Goal: Information Seeking & Learning: Learn about a topic

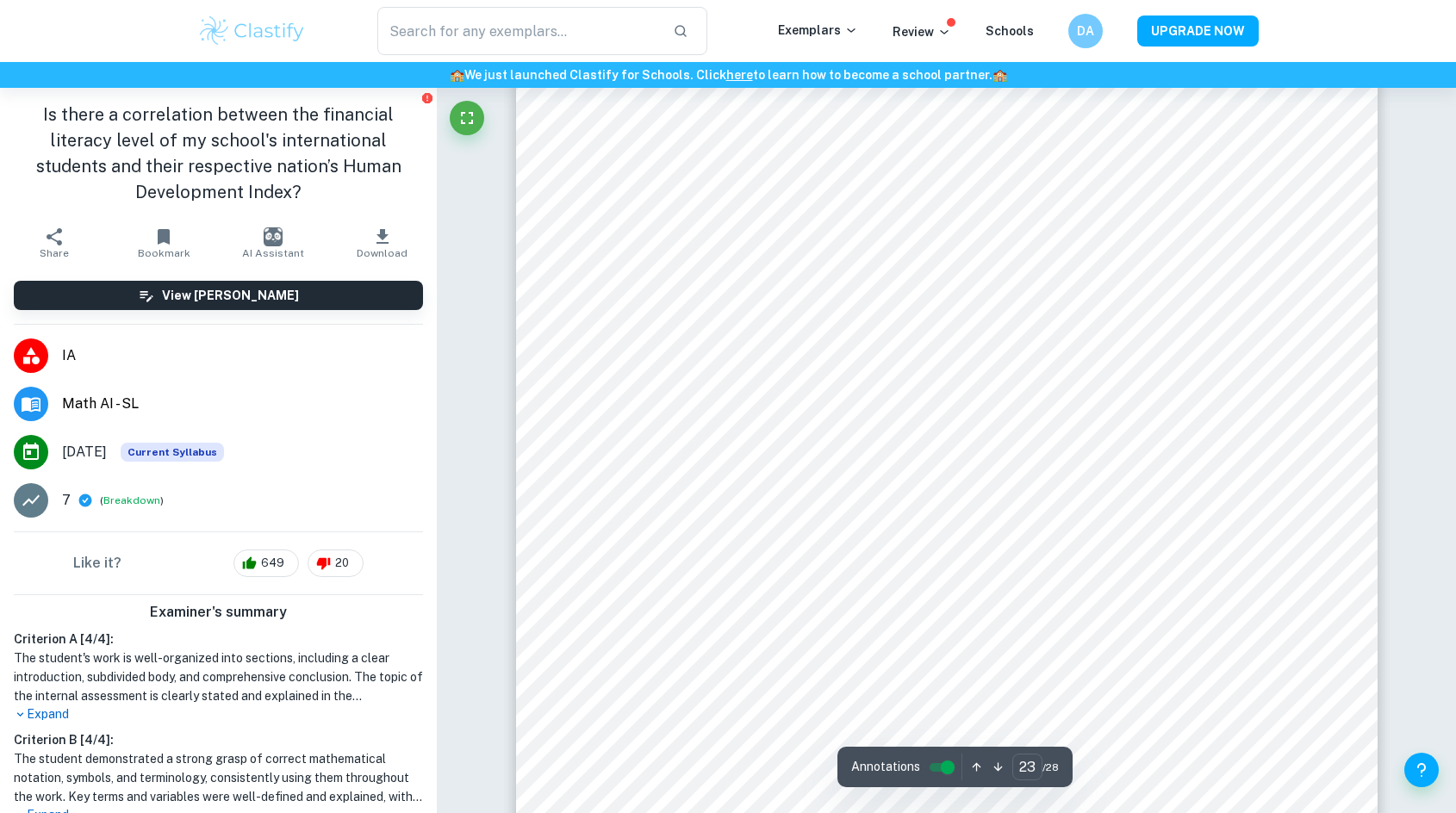
scroll to position [25488, 0]
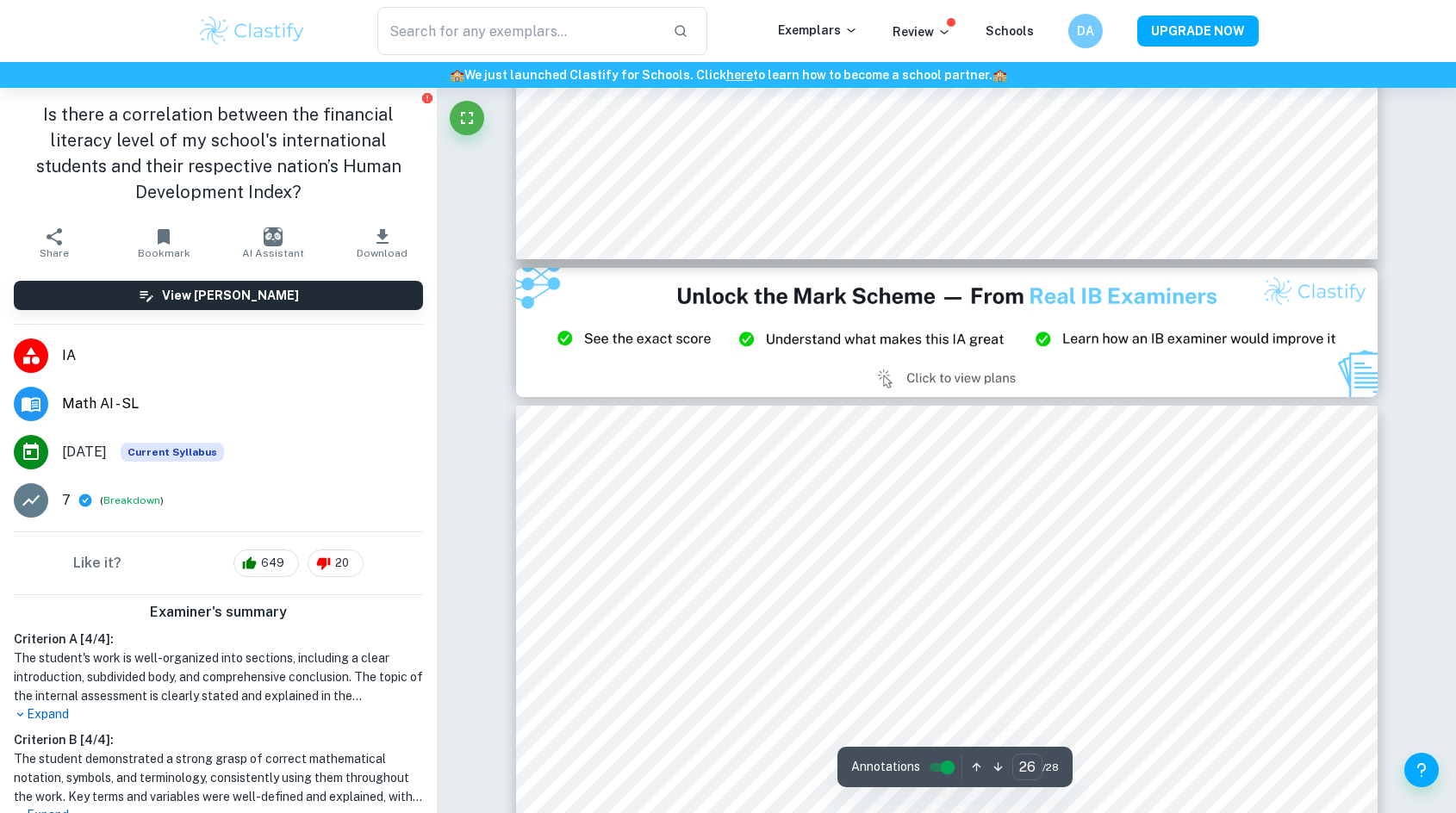
scroll to position [29691, 0]
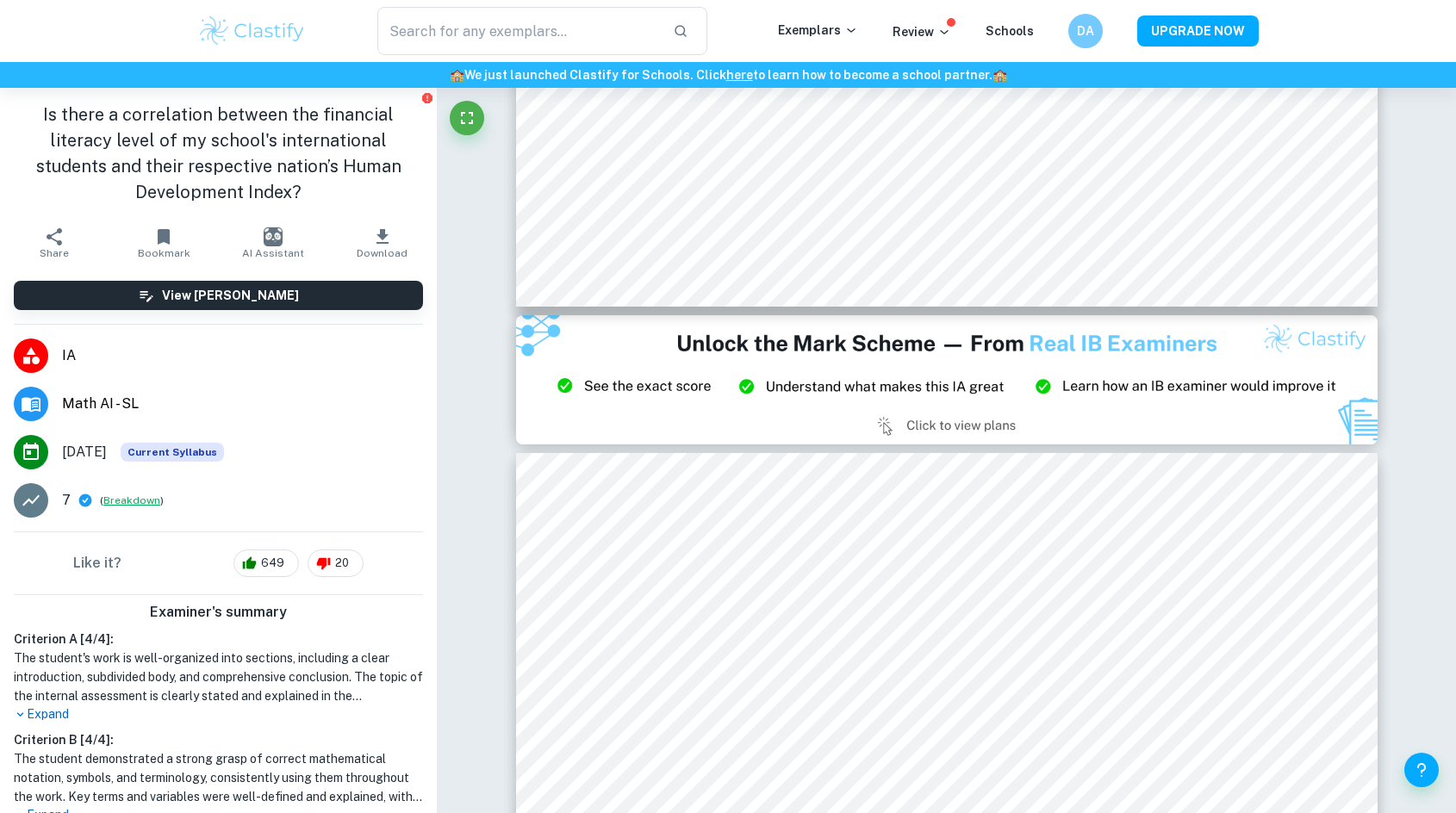
click at [135, 496] on button "Breakdown" at bounding box center [132, 501] width 57 height 15
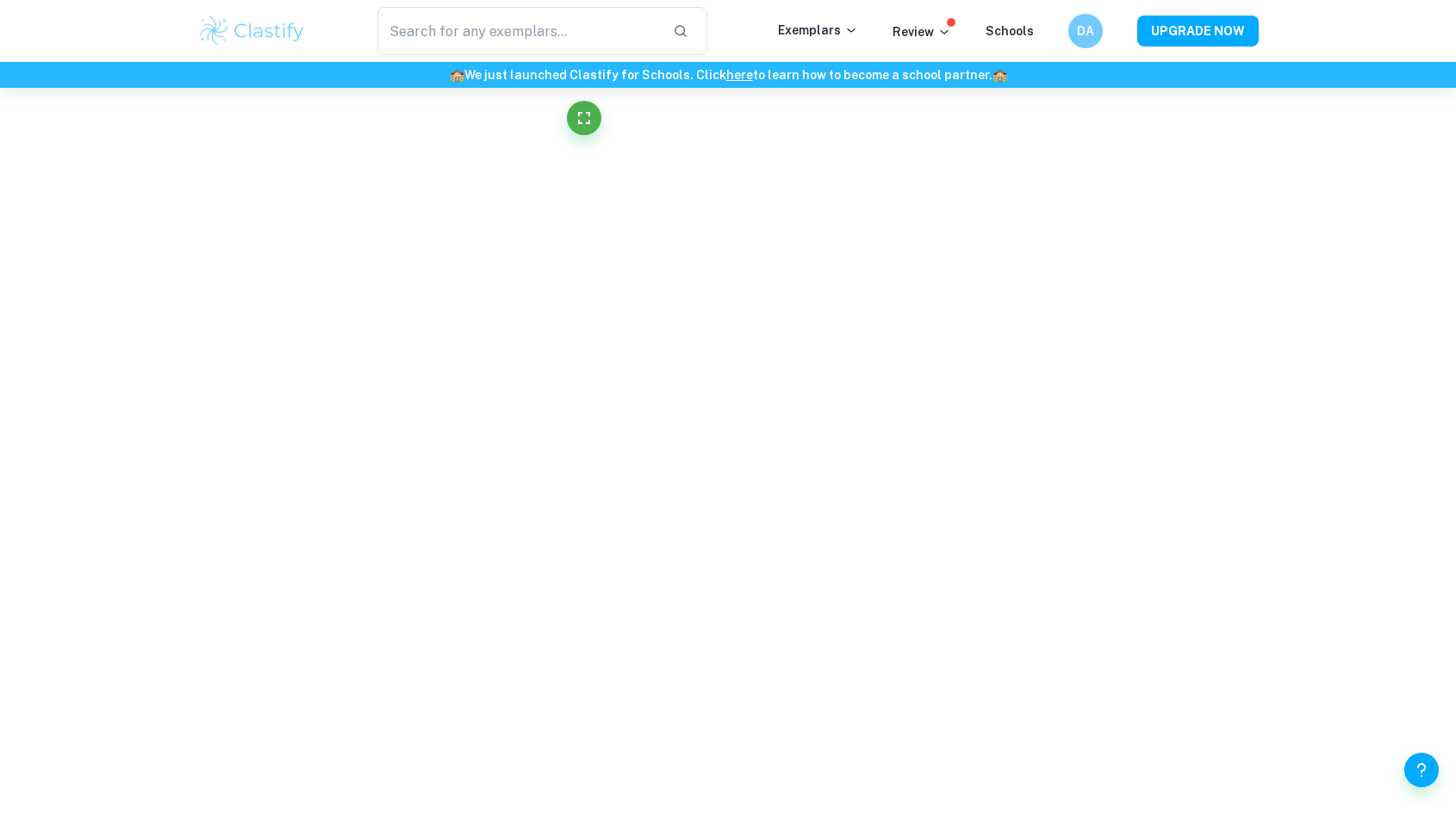
scroll to position [2524, 0]
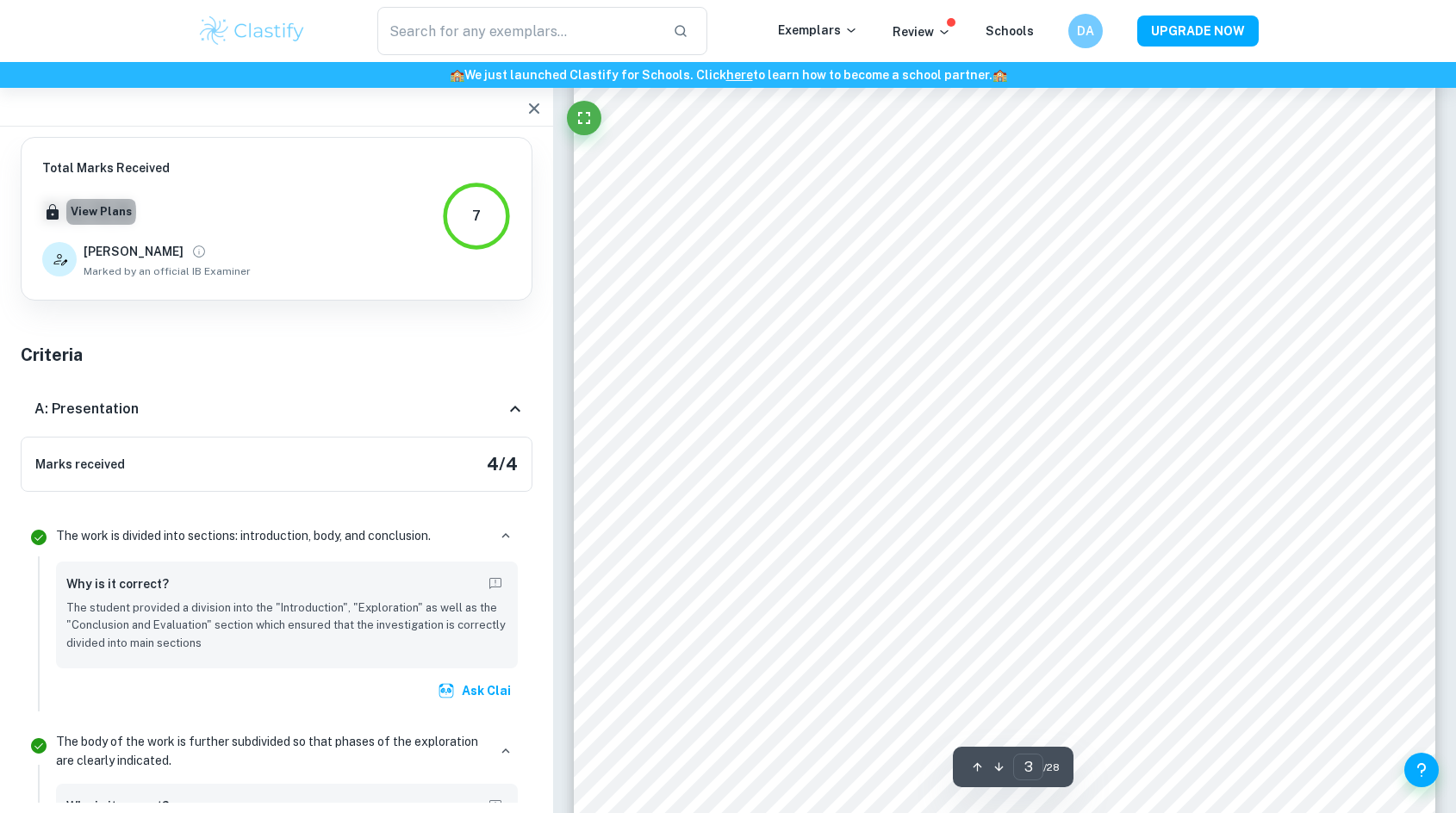
click at [75, 212] on button "View Plans" at bounding box center [100, 211] width 70 height 26
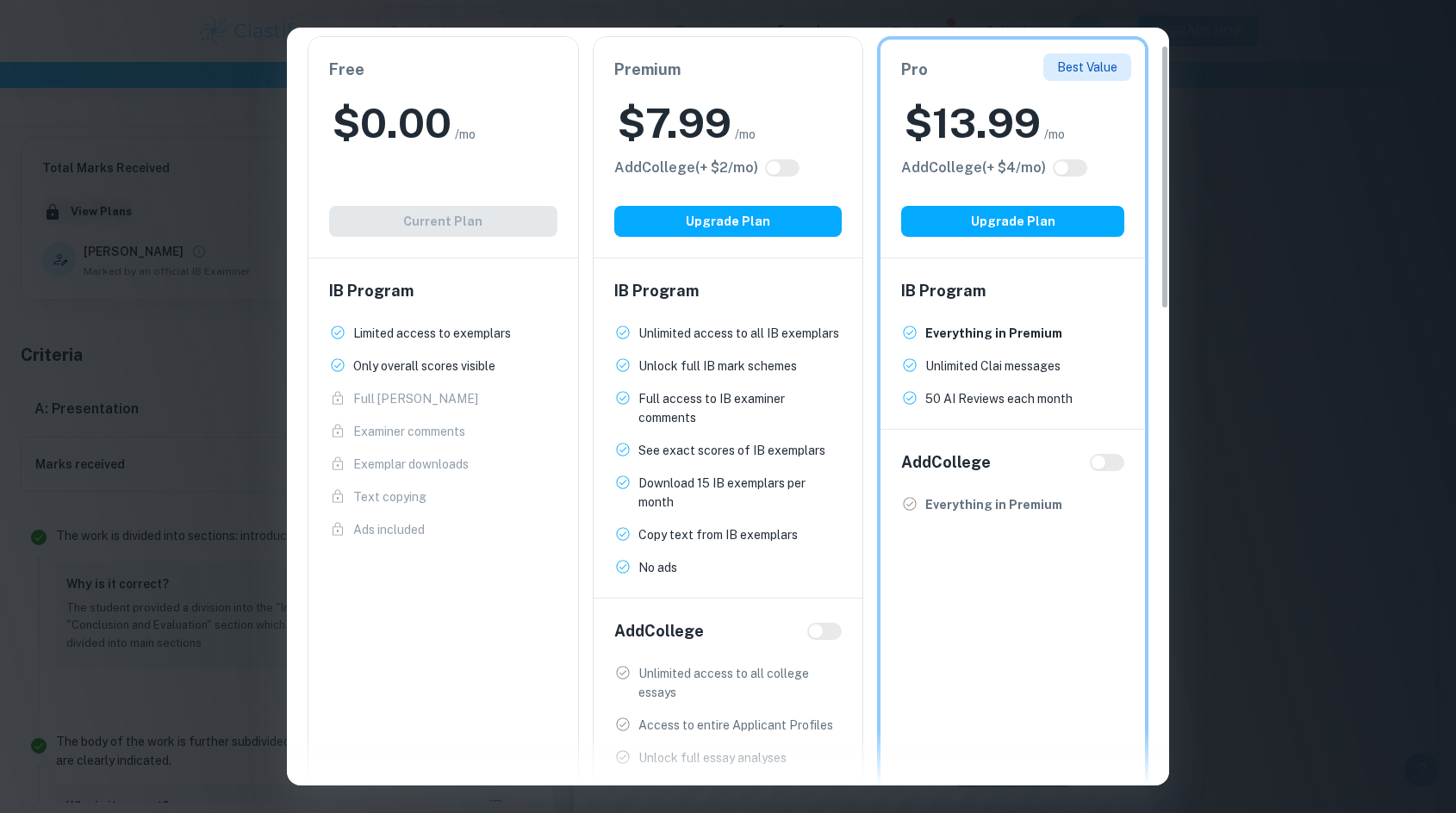
scroll to position [345, 0]
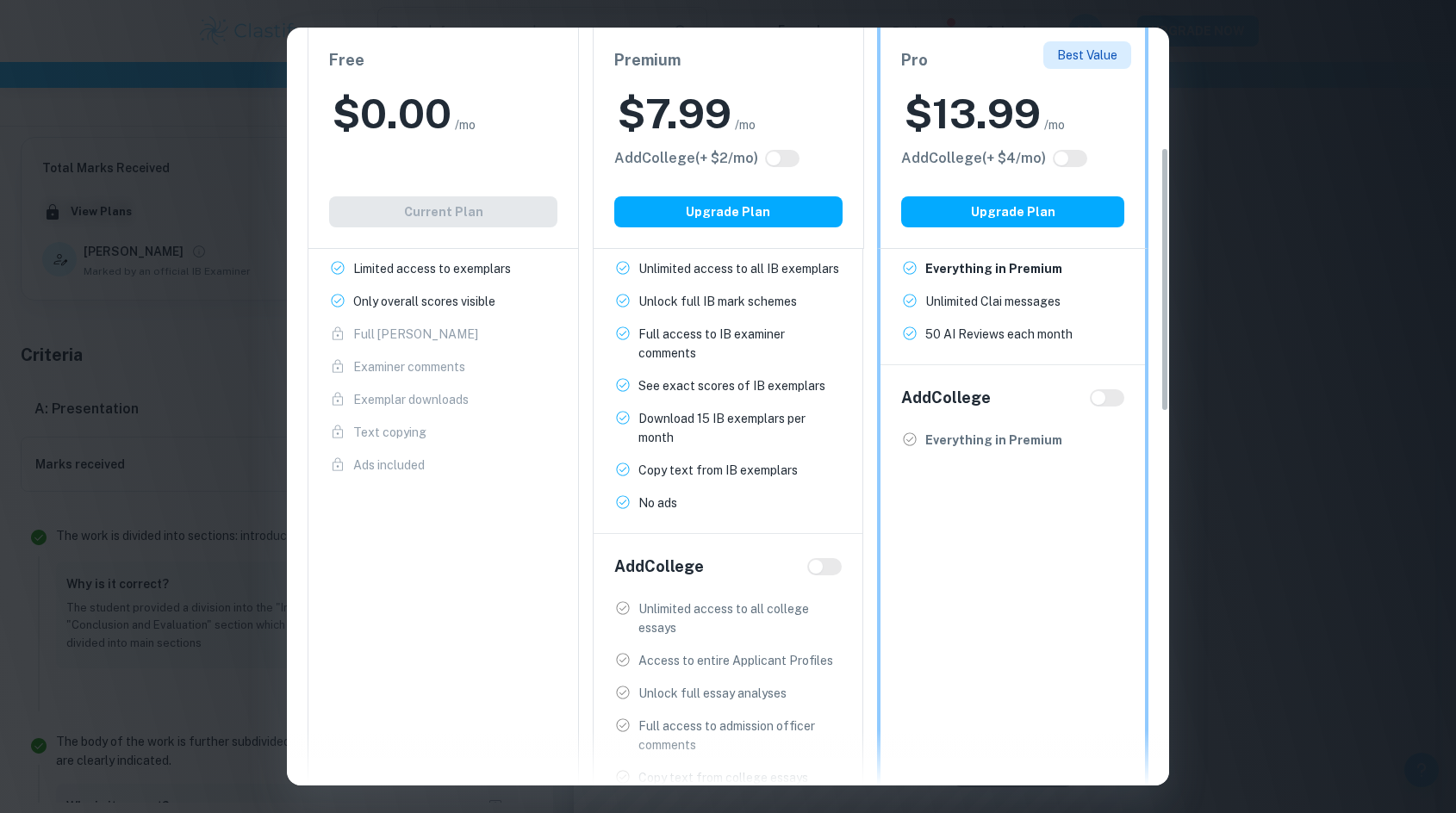
click at [1097, 404] on input "checkbox" at bounding box center [1098, 397] width 41 height 13
checkbox input "true"
click at [1111, 399] on input "checkbox" at bounding box center [1115, 397] width 41 height 13
checkbox input "false"
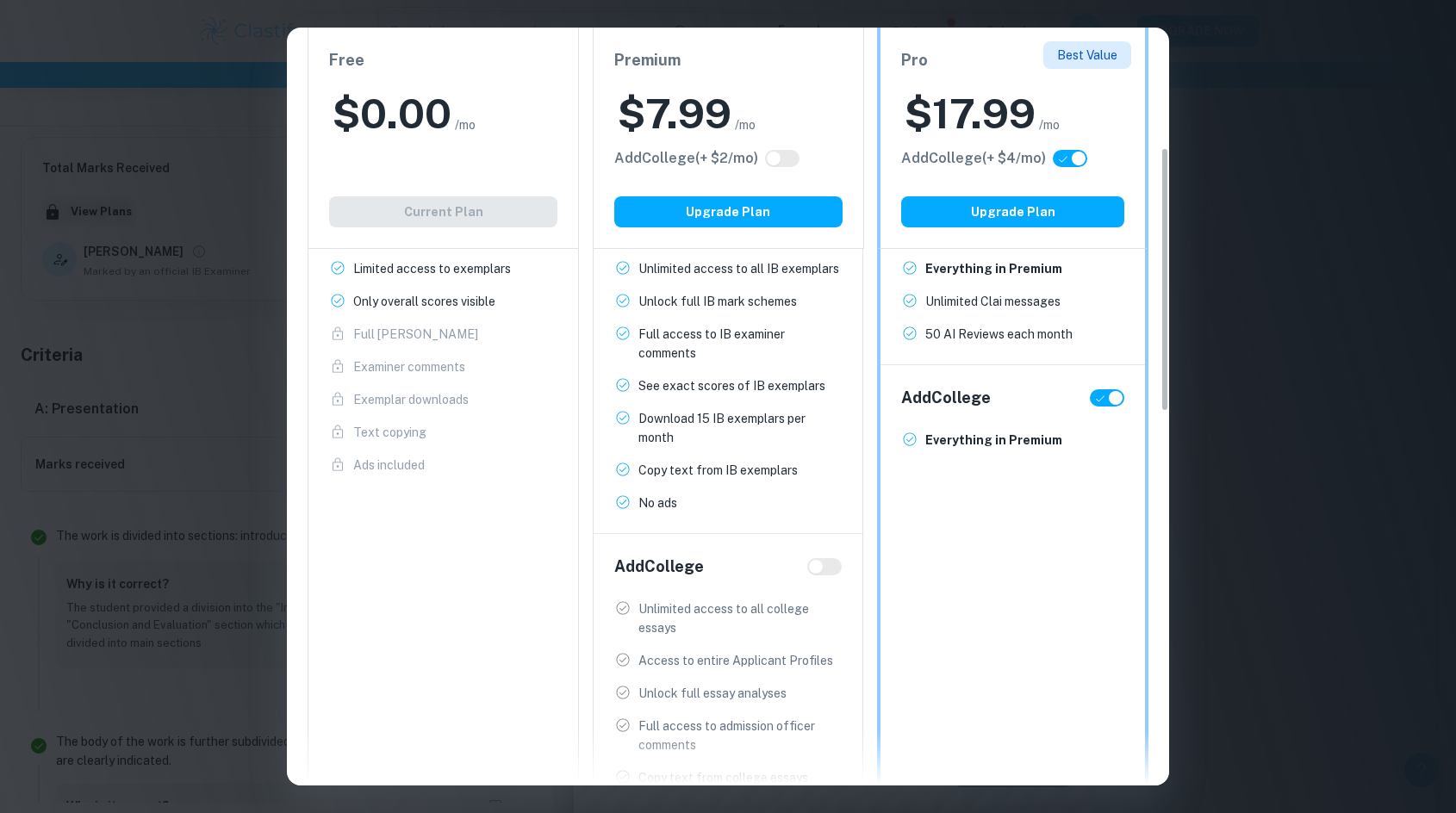
checkbox input "false"
click at [821, 563] on input "checkbox" at bounding box center [815, 567] width 41 height 13
checkbox input "true"
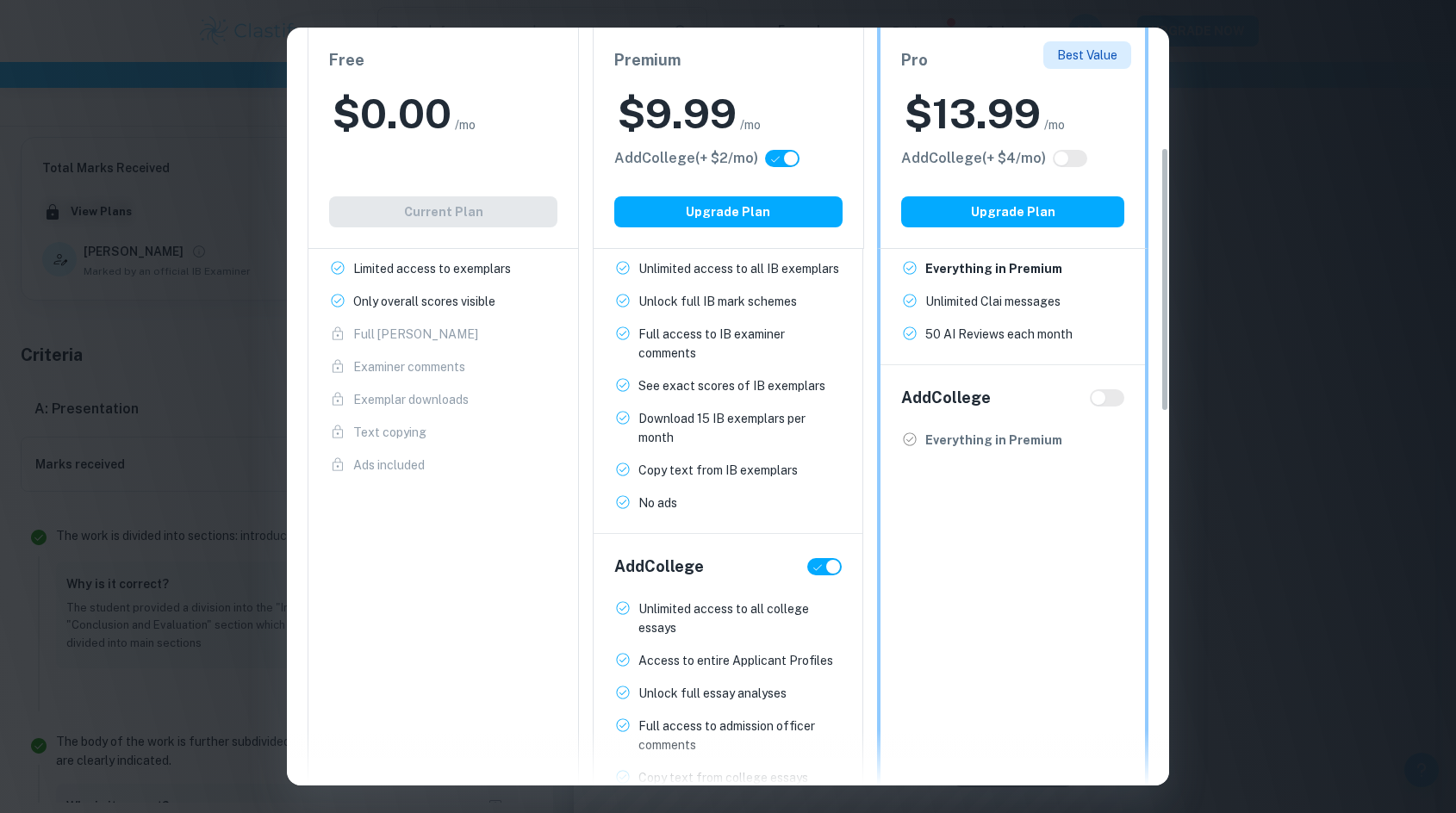
click at [821, 563] on input "checkbox" at bounding box center [832, 567] width 41 height 13
checkbox input "false"
click at [1175, 53] on div "Easily Ace Your IB Coursework & Crush College Essays. Get Clastify Premium Get …" at bounding box center [728, 406] width 1456 height 813
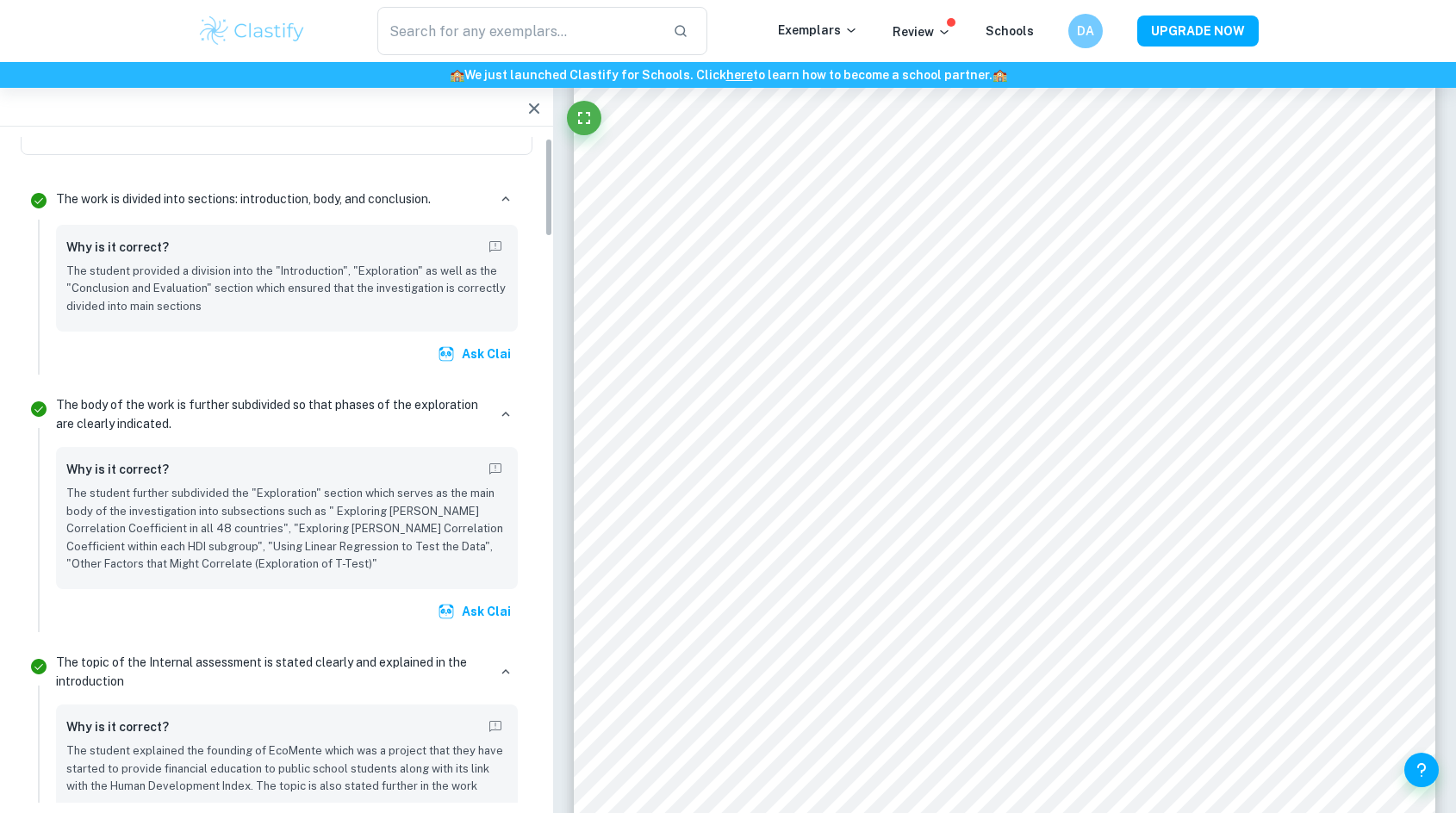
scroll to position [0, 0]
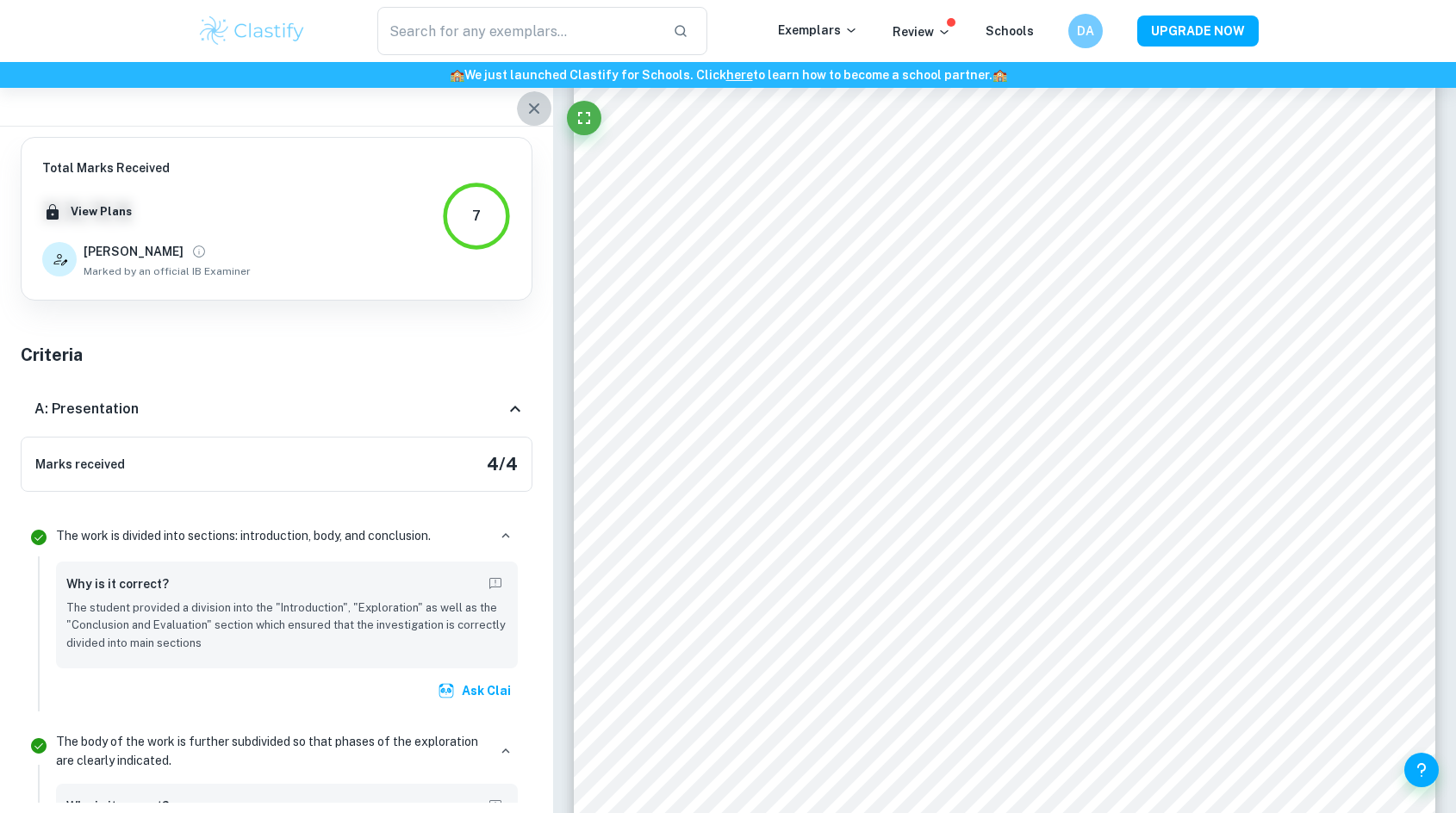
click at [532, 105] on icon "button" at bounding box center [534, 109] width 21 height 21
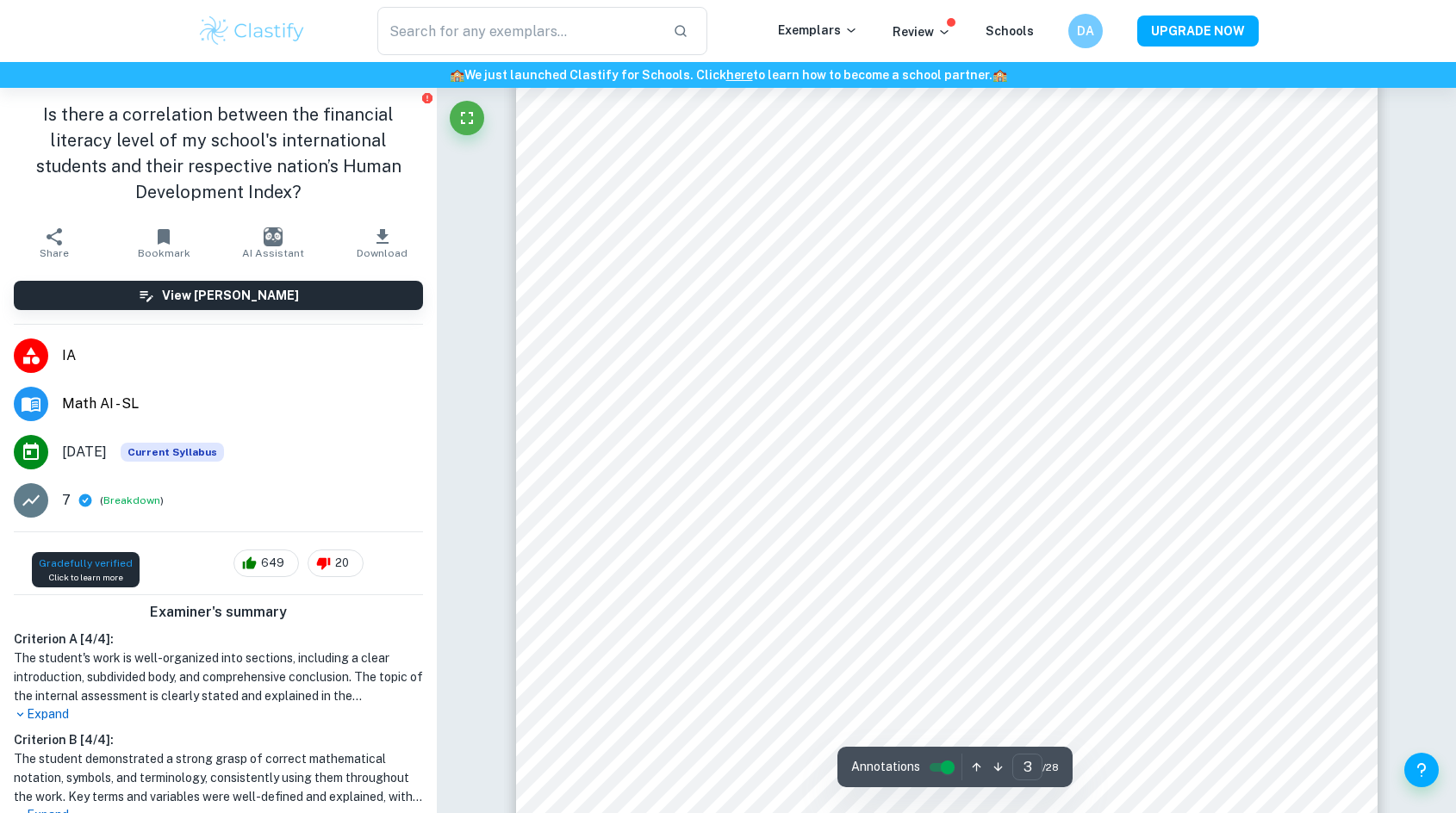
scroll to position [2402, 0]
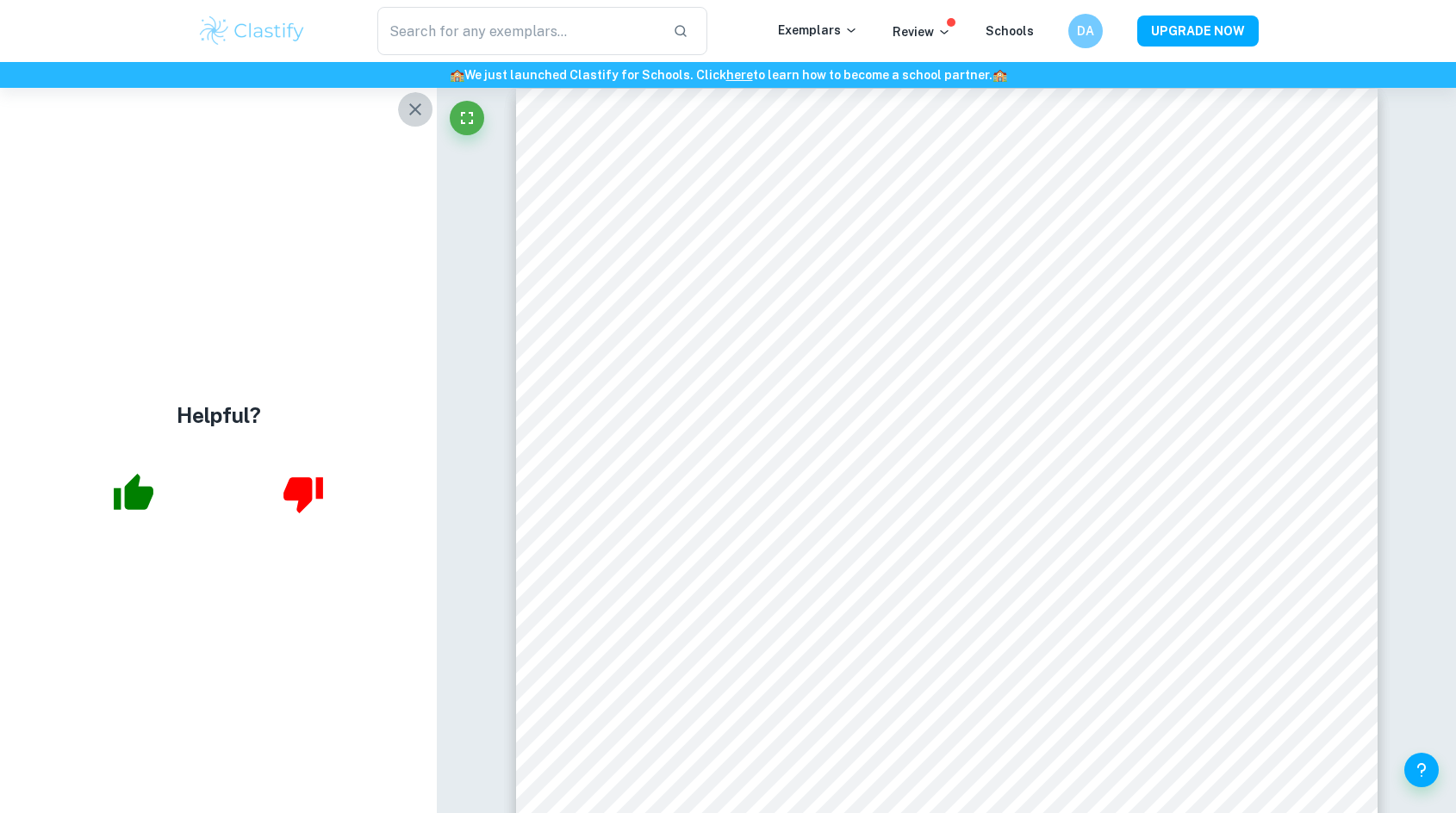
click at [422, 118] on icon "button" at bounding box center [416, 110] width 21 height 21
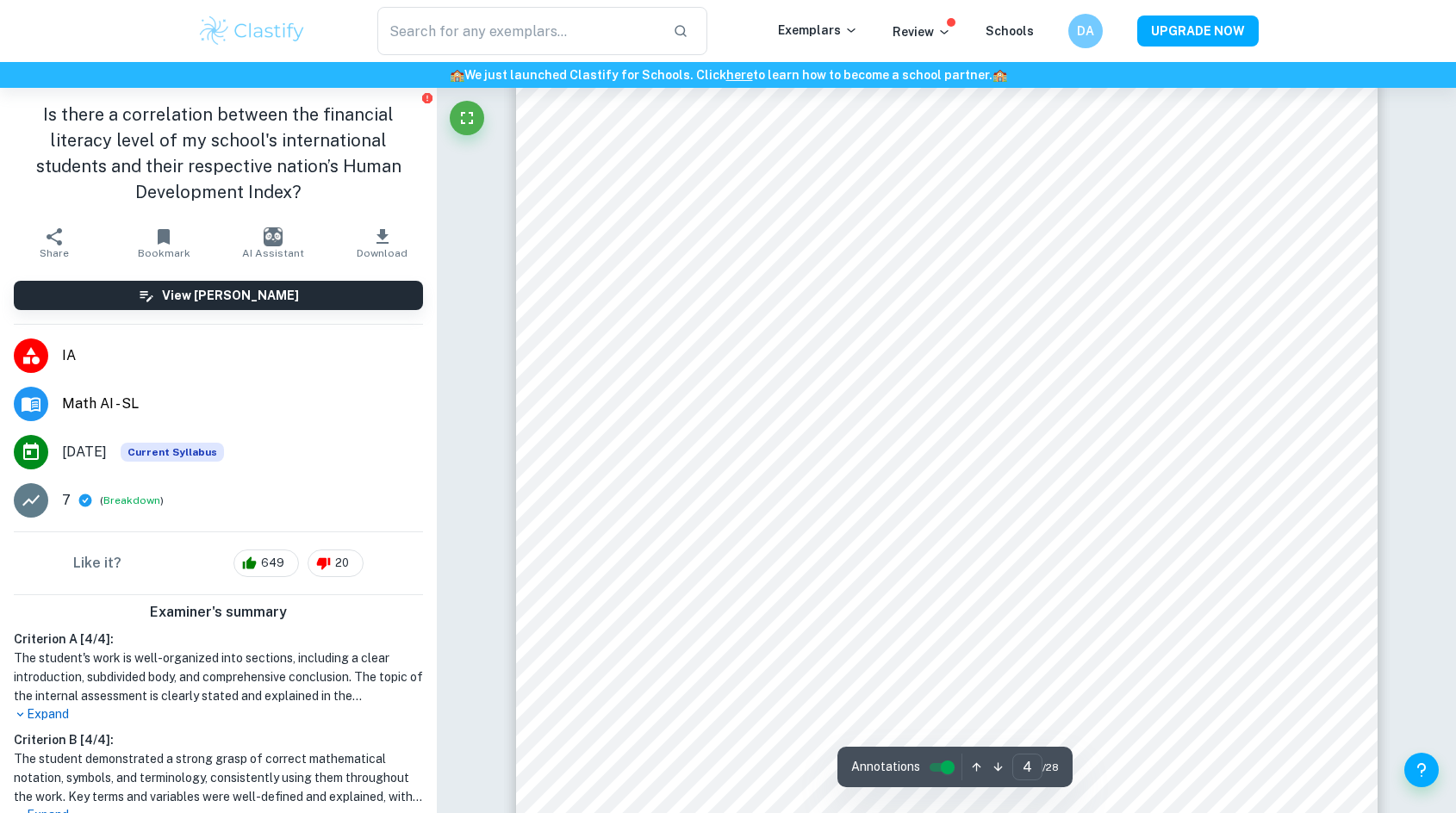
scroll to position [3780, 0]
type input "6"
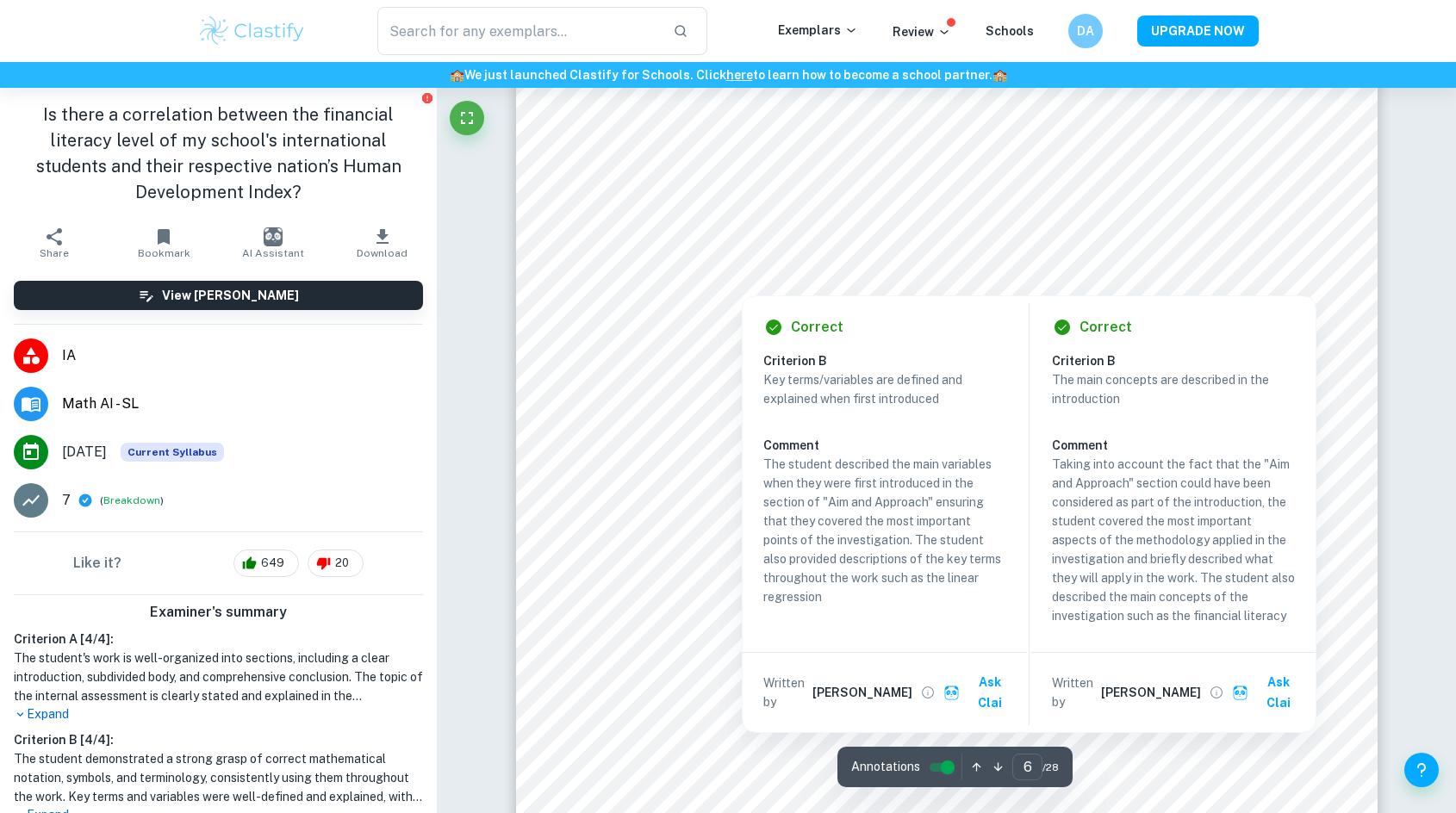
scroll to position [5934, 0]
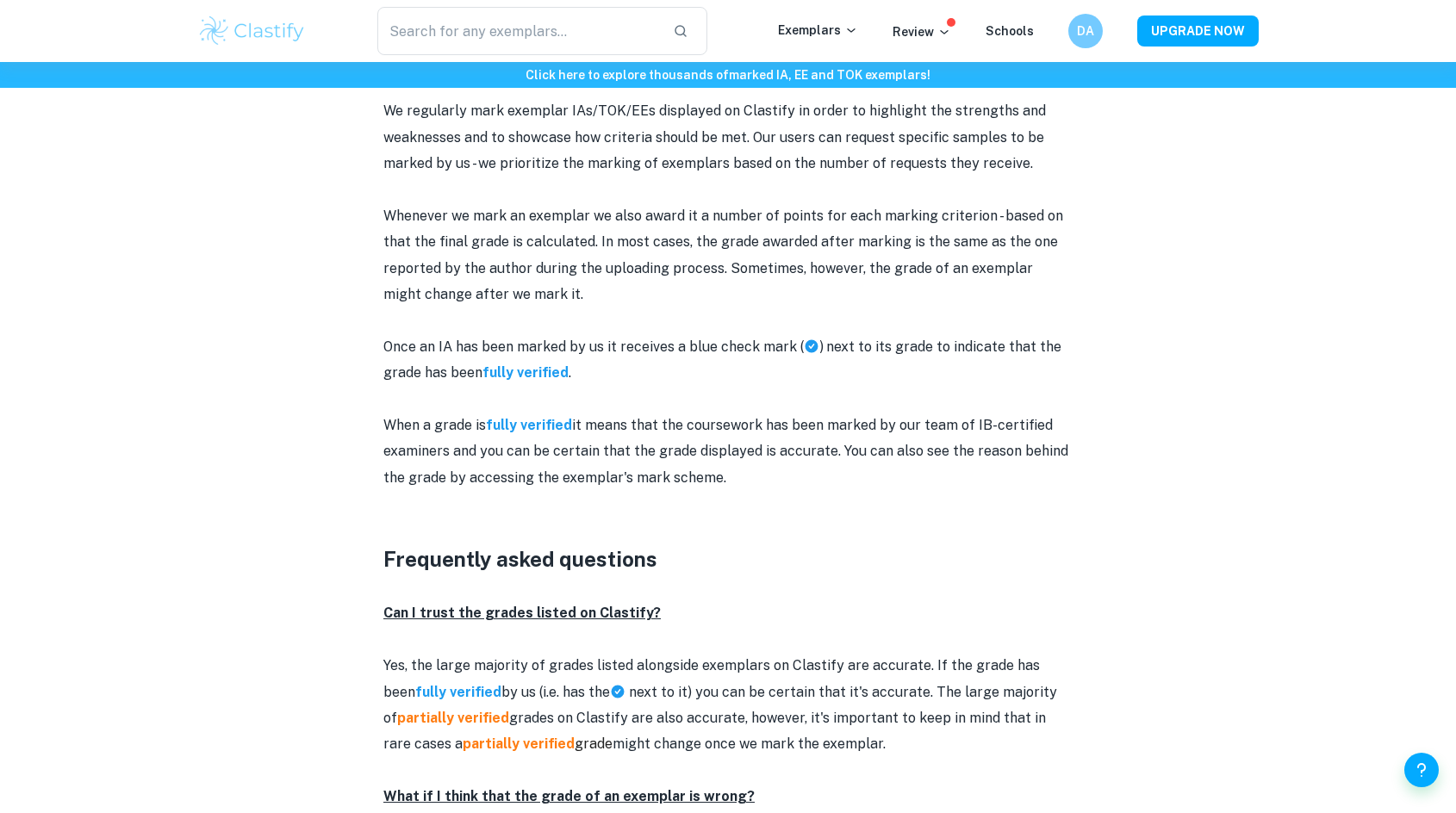
scroll to position [1723, 0]
